Goal: Book appointment/travel/reservation

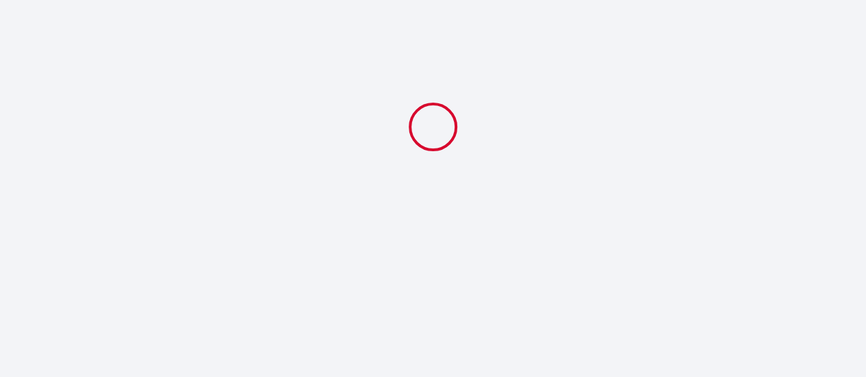
select select
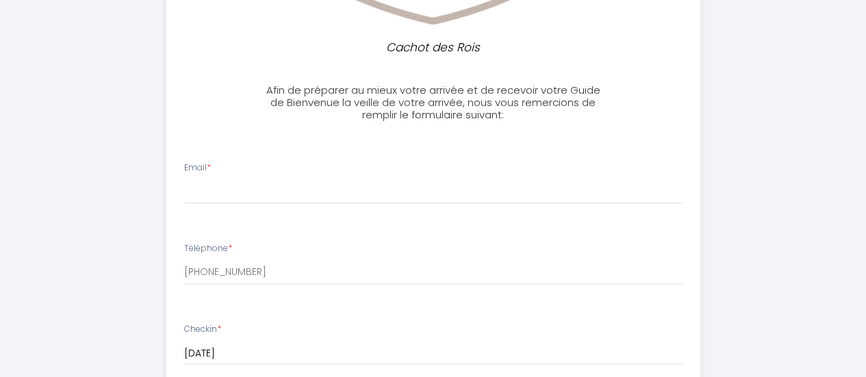
scroll to position [621, 0]
click at [222, 200] on input "Email *" at bounding box center [433, 191] width 499 height 25
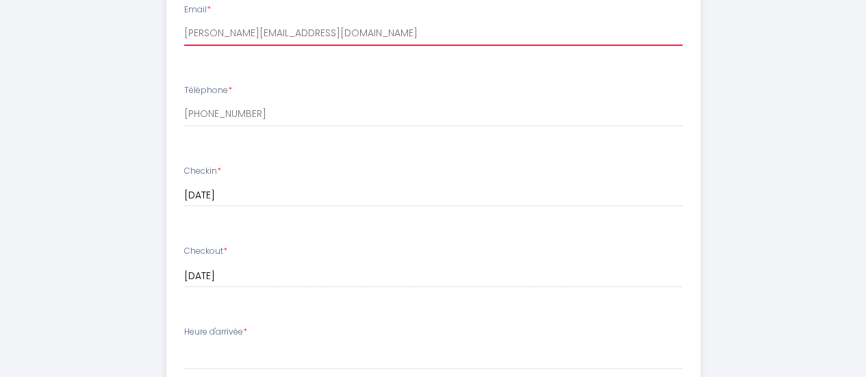
scroll to position [0, 0]
type input "[PERSON_NAME][EMAIL_ADDRESS][DOMAIN_NAME]"
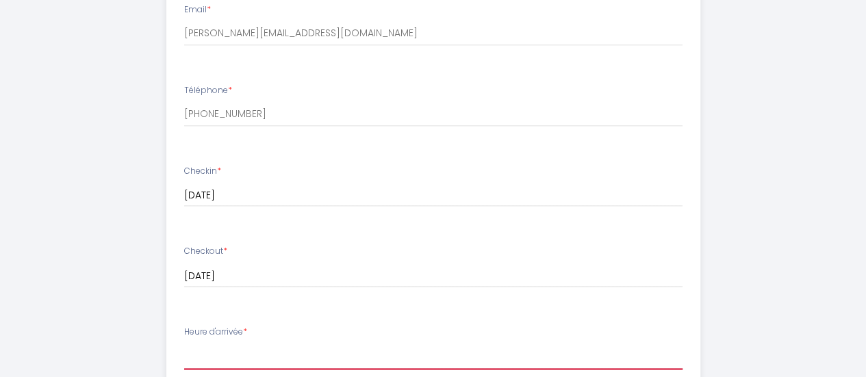
click at [227, 358] on select "17:00 17:30 18:00 18:30 19:00 19:30 20:00 20:30 21:00 21:30 22:00 22:30 23:00 2…" at bounding box center [433, 357] width 499 height 26
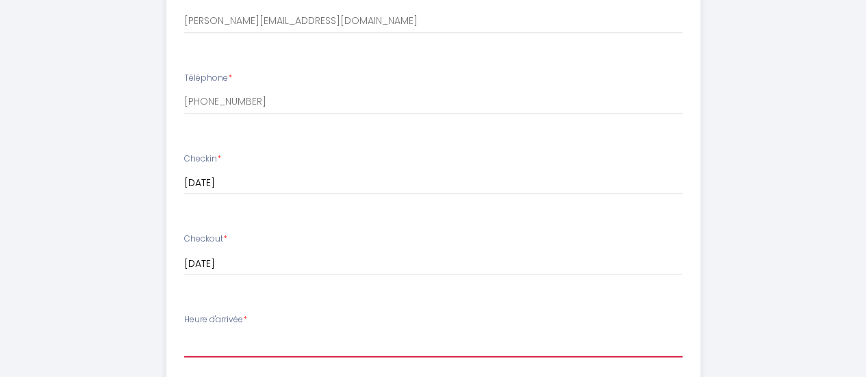
scroll to position [791, 0]
click at [258, 345] on select "17:00 17:30 18:00 18:30 19:00 19:30 20:00 20:30 21:00 21:30 22:00 22:30 23:00 2…" at bounding box center [433, 344] width 499 height 26
select select "17:00"
click at [184, 331] on select "17:00 17:30 18:00 18:30 19:00 19:30 20:00 20:30 21:00 21:30 22:00 22:30 23:00 2…" at bounding box center [433, 344] width 499 height 26
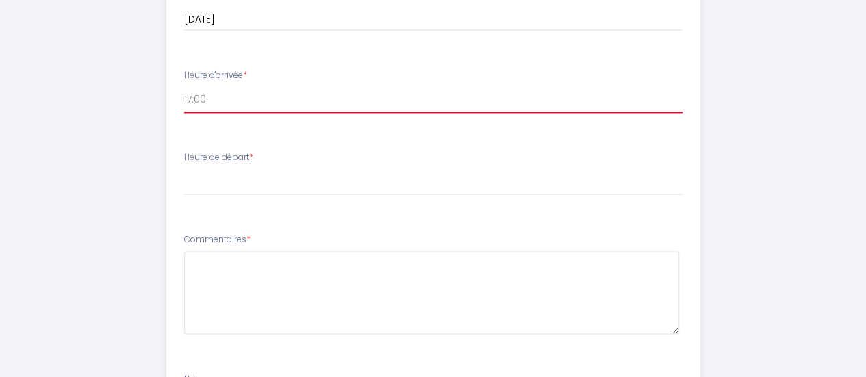
scroll to position [1037, 0]
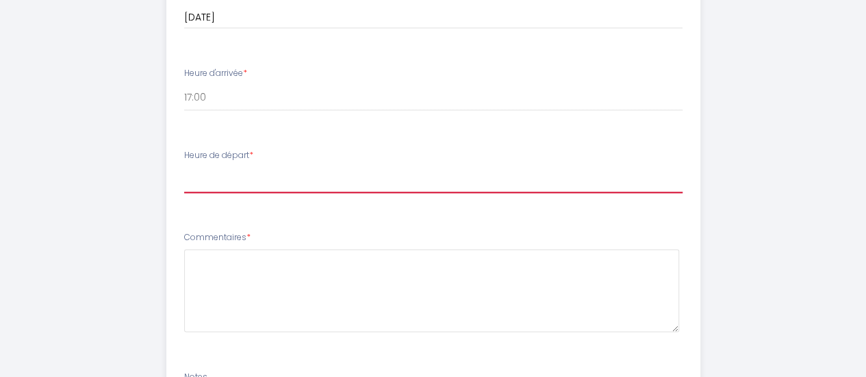
click at [248, 183] on select "00:00 00:30 01:00 01:30 02:00 02:30 03:00 03:30 04:00 04:30 05:00 05:30 06:00 0…" at bounding box center [433, 180] width 499 height 26
select select "08:00"
click at [184, 167] on select "00:00 00:30 01:00 01:30 02:00 02:30 03:00 03:30 04:00 04:30 05:00 05:30 06:00 0…" at bounding box center [433, 180] width 499 height 26
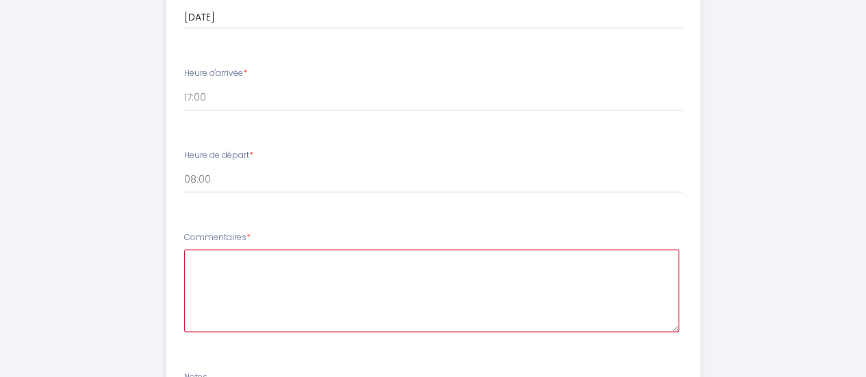
click at [248, 279] on textarea at bounding box center [431, 290] width 495 height 83
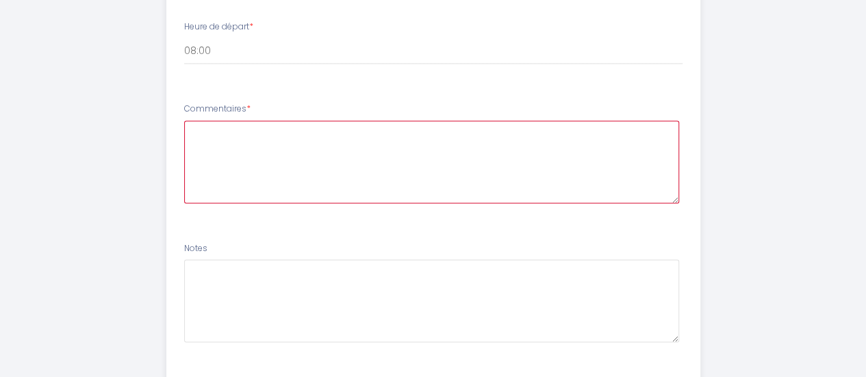
scroll to position [1246, 0]
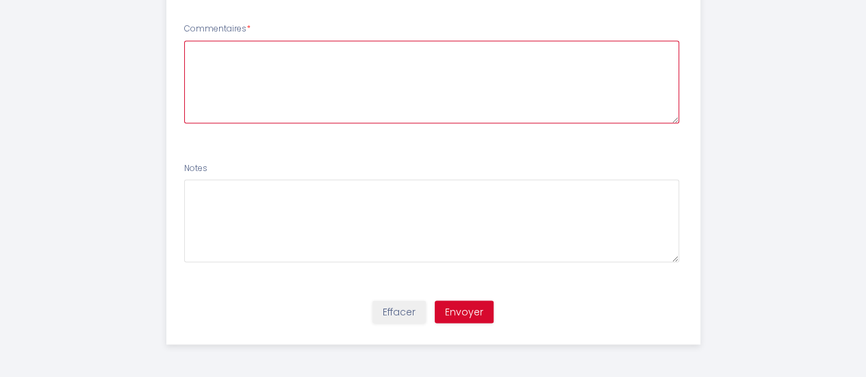
paste textarea "Bonjour [PERSON_NAME], J’ai choisi votre logement car je dois me rendre réguliè…"
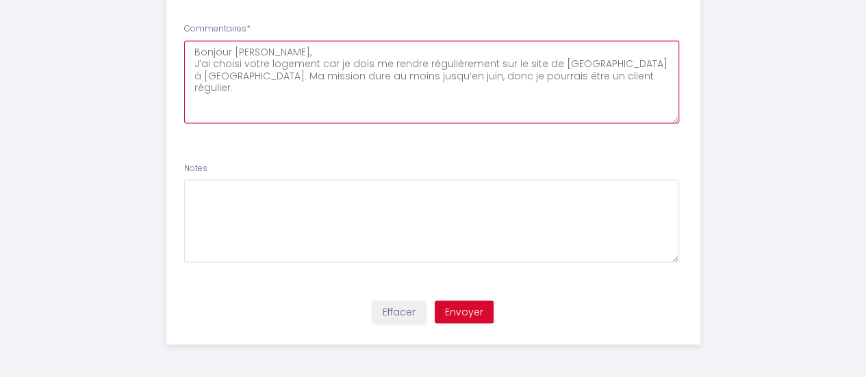
click at [262, 50] on textarea "Bonjour [PERSON_NAME], J’ai choisi votre logement car je dois me rendre réguliè…" at bounding box center [431, 81] width 495 height 83
type textarea "Bonjour, J’ai choisi votre logement car je dois me rendre régulièrement sur le …"
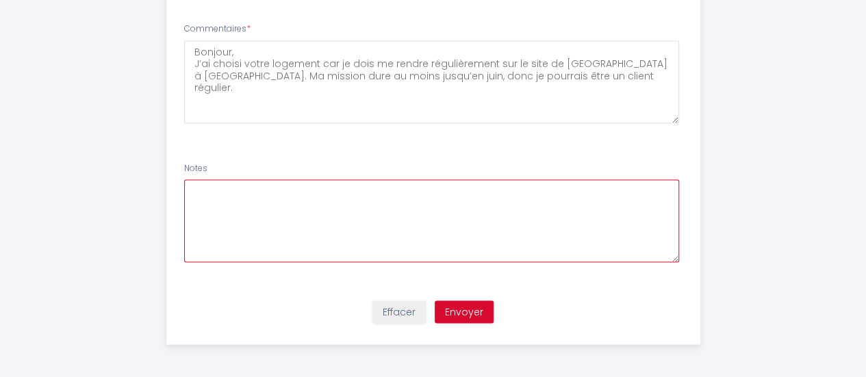
click at [275, 198] on textarea at bounding box center [431, 220] width 495 height 83
paste textarea "Je ne reçois pas de visiteurs, je ne fais pas de soirées, et je respecte toujou…"
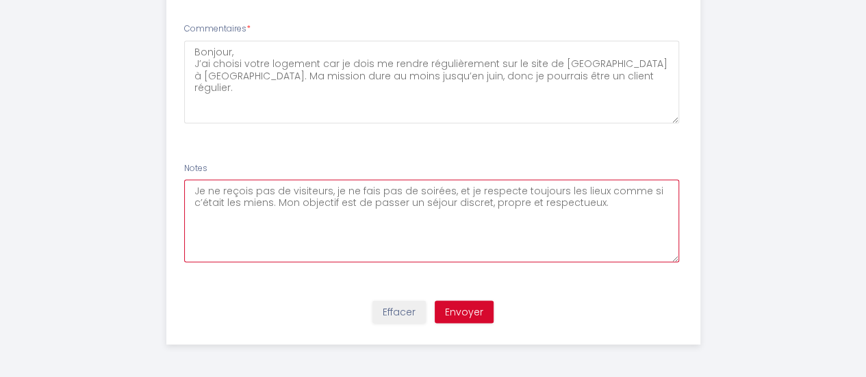
type textarea "Je ne reçois pas de visiteurs, je ne fais pas de soirées, et je respecte toujou…"
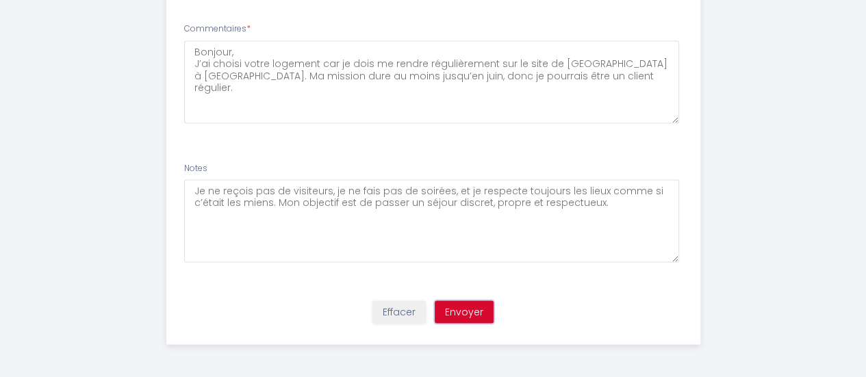
click at [453, 311] on button "Envoyer" at bounding box center [464, 312] width 59 height 23
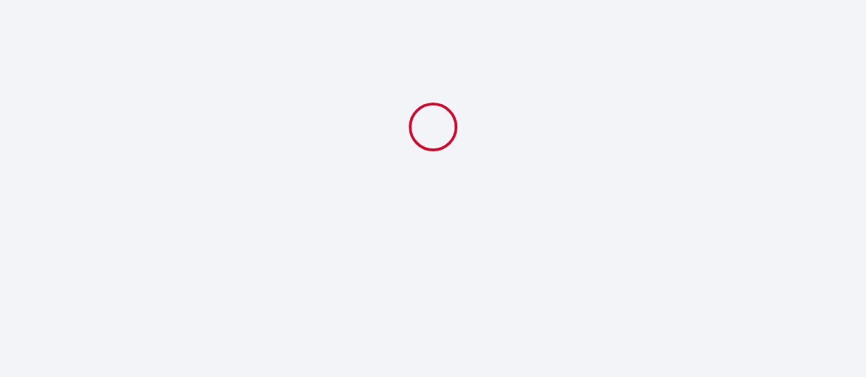
scroll to position [0, 0]
select select "08:00"
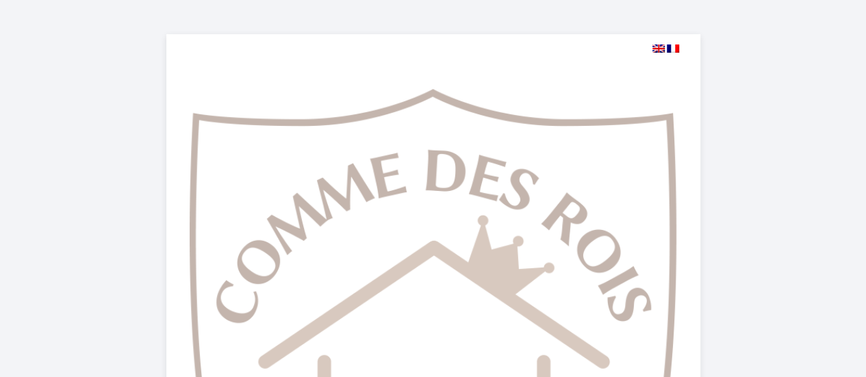
scroll to position [175, 0]
select select
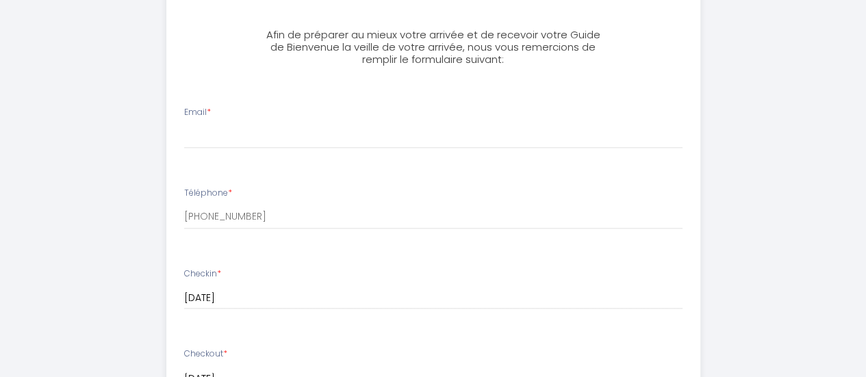
scroll to position [675, 0]
click at [299, 157] on li "Email *" at bounding box center [433, 135] width 533 height 73
click at [306, 147] on input "Email *" at bounding box center [433, 137] width 499 height 25
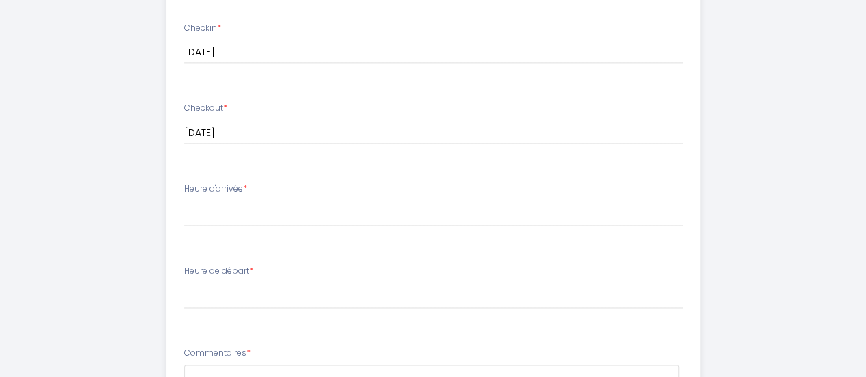
scroll to position [930, 0]
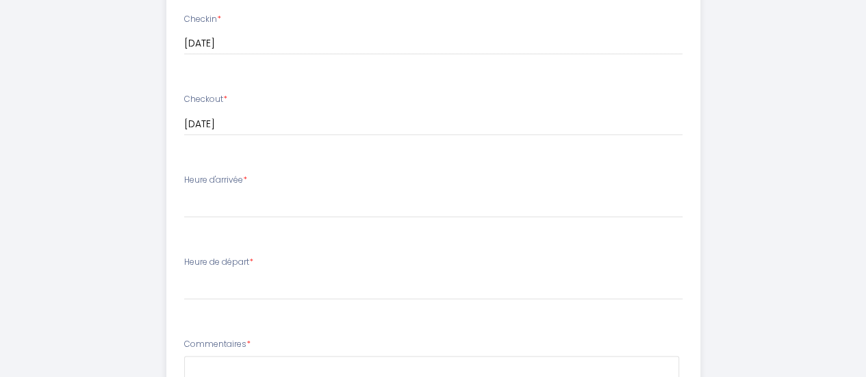
type input "[PERSON_NAME][EMAIL_ADDRESS][DOMAIN_NAME]"
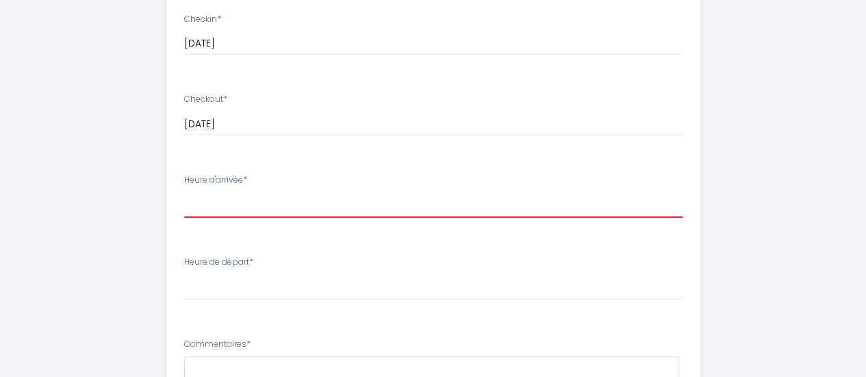
click at [259, 205] on select "17:00 17:30 18:00 18:30 19:00 19:30 20:00 20:30 21:00 21:30 22:00 22:30 23:00 2…" at bounding box center [433, 205] width 499 height 26
select select "17:00"
click at [184, 192] on select "17:00 17:30 18:00 18:30 19:00 19:30 20:00 20:30 21:00 21:30 22:00 22:30 23:00 2…" at bounding box center [433, 205] width 499 height 26
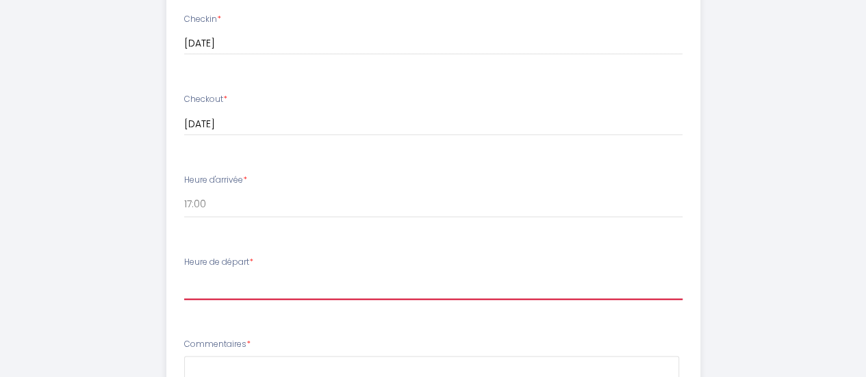
click at [244, 293] on select "00:00 00:30 01:00 01:30 02:00 02:30 03:00 03:30 04:00 04:30 05:00 05:30 06:00 0…" at bounding box center [433, 287] width 499 height 26
select select "08:00"
click at [184, 274] on select "00:00 00:30 01:00 01:30 02:00 02:30 03:00 03:30 04:00 04:30 05:00 05:30 06:00 0…" at bounding box center [433, 287] width 499 height 26
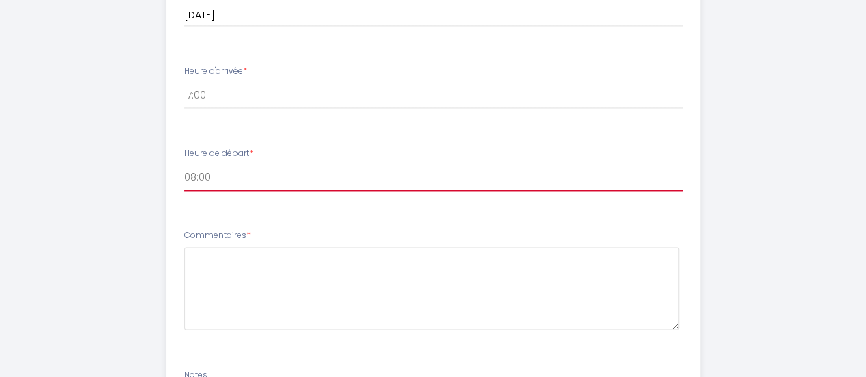
scroll to position [1047, 0]
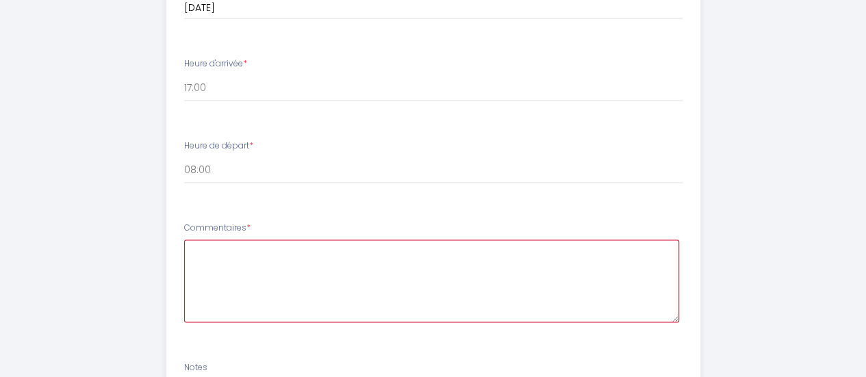
click at [236, 249] on textarea at bounding box center [431, 281] width 495 height 83
paste textarea "Bonjour [PERSON_NAME], J’ai choisi votre logement car je dois me rendre réguliè…"
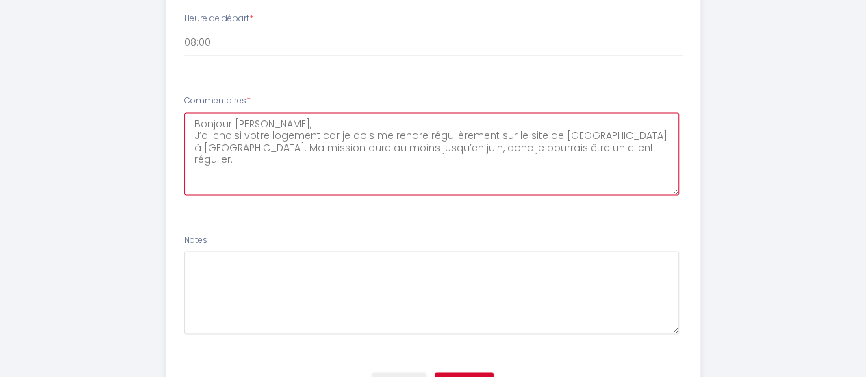
scroll to position [1177, 0]
type textarea "Bonjour [PERSON_NAME], J’ai choisi votre logement car je dois me rendre réguliè…"
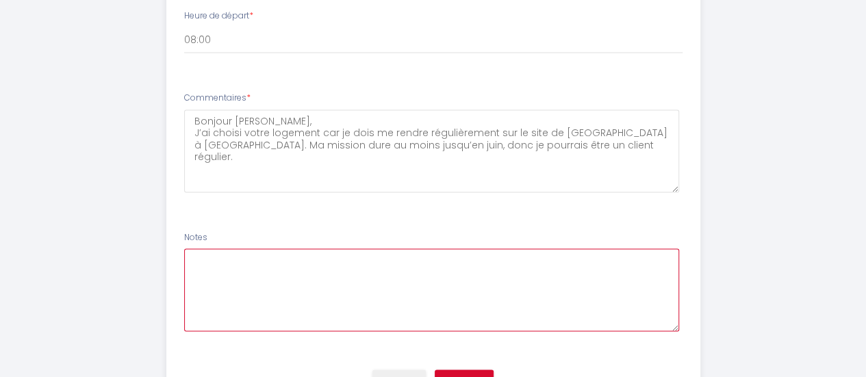
click at [245, 269] on textarea at bounding box center [431, 290] width 495 height 83
paste textarea "Je ne reçois pas de visiteurs, je ne fais pas de soirées, et je respecte toujou…"
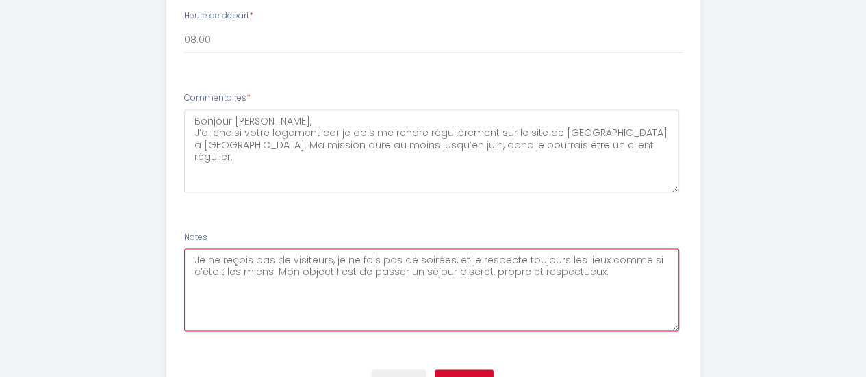
scroll to position [1246, 0]
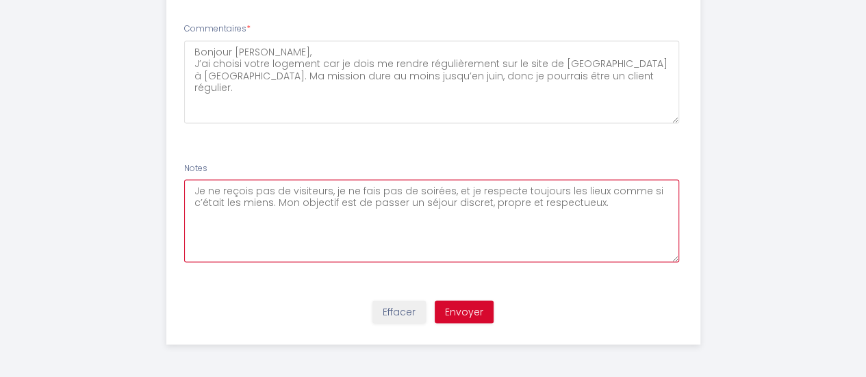
type textarea "Je ne reçois pas de visiteurs, je ne fais pas de soirées, et je respecte toujou…"
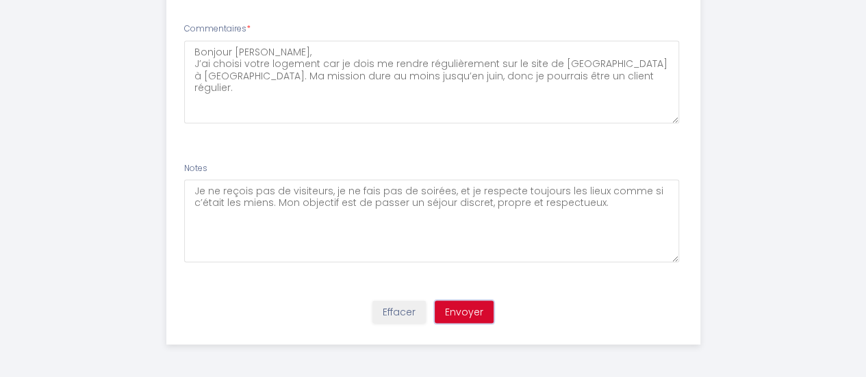
click at [475, 304] on button "Envoyer" at bounding box center [464, 312] width 59 height 23
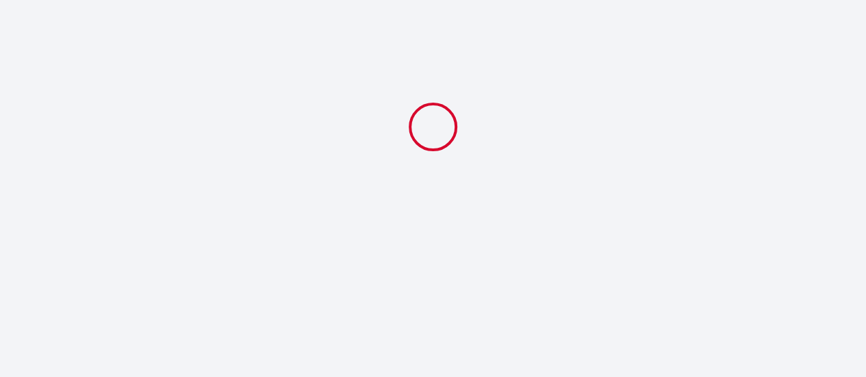
scroll to position [0, 0]
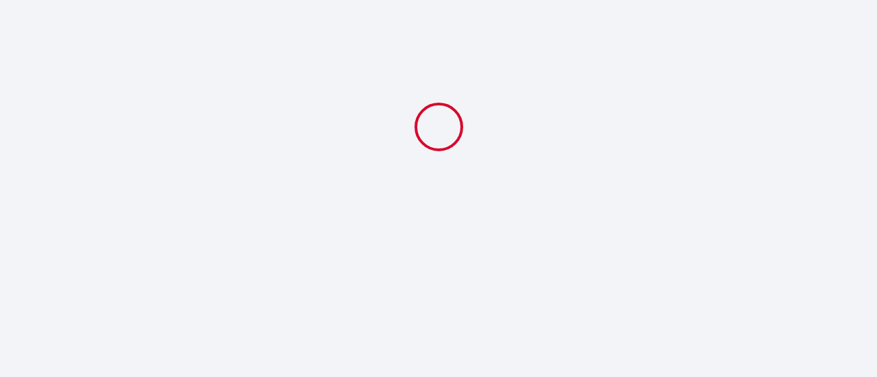
select select "08:00"
